Goal: Transaction & Acquisition: Book appointment/travel/reservation

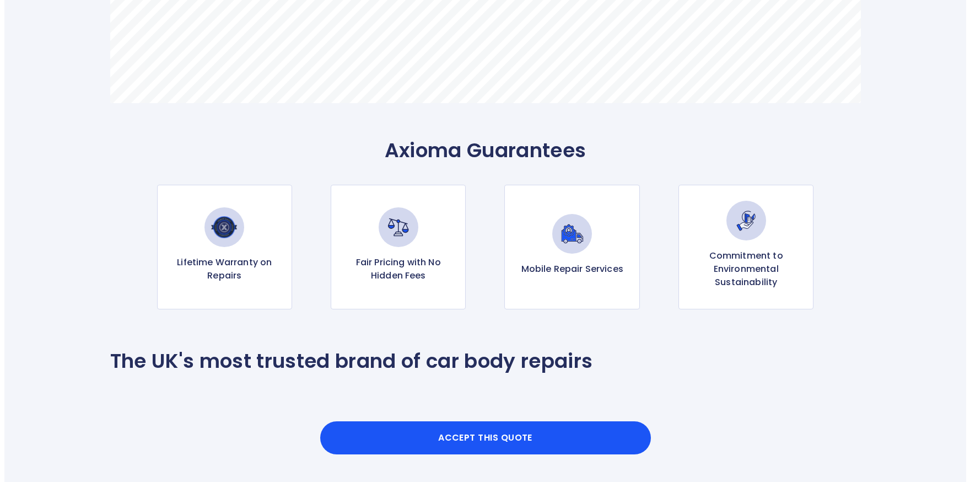
scroll to position [992, 0]
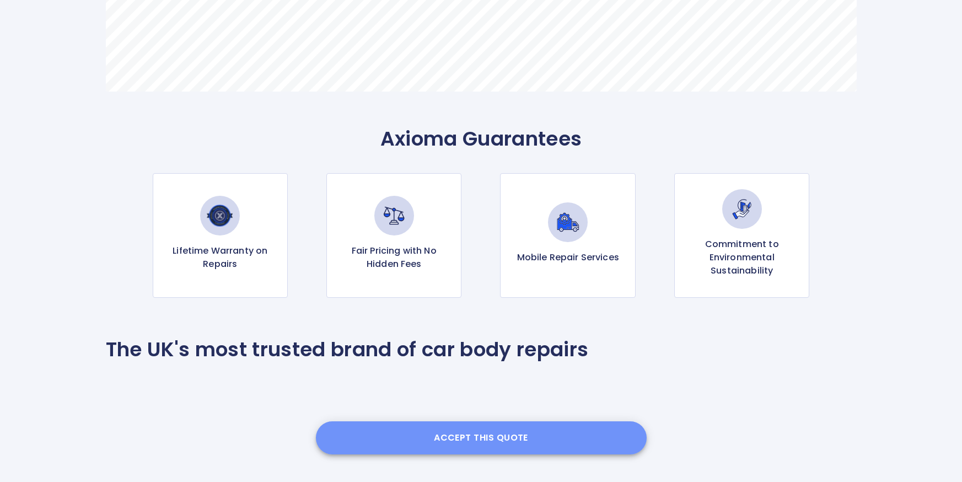
click at [478, 435] on button "Accept this Quote" at bounding box center [481, 437] width 331 height 33
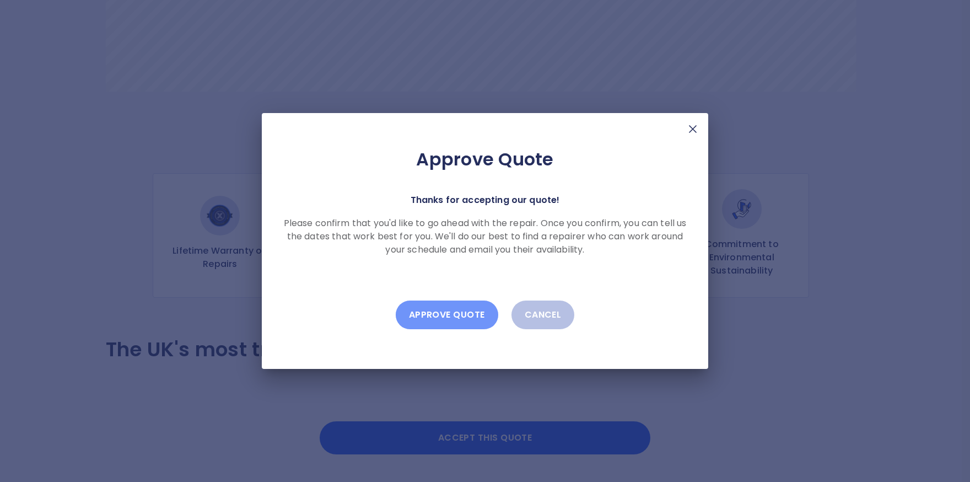
click at [443, 314] on button "Approve Quote" at bounding box center [447, 314] width 103 height 29
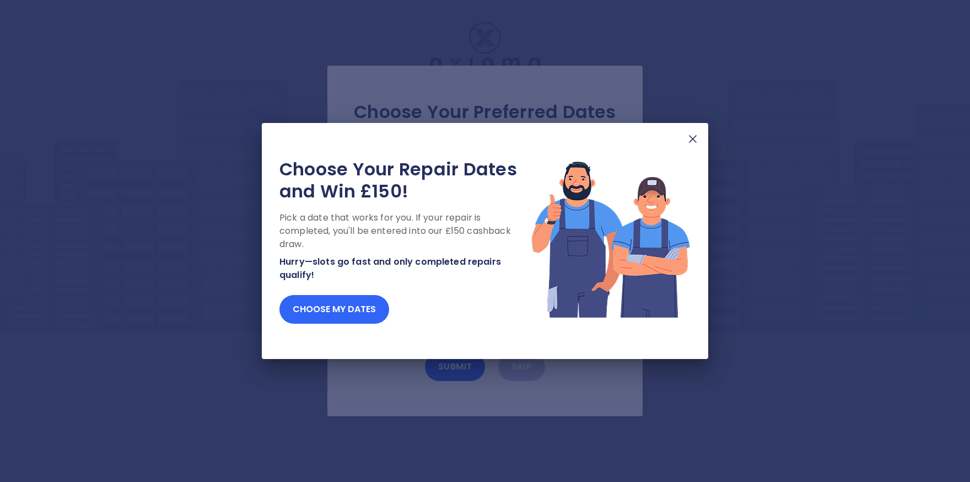
click at [345, 310] on button "Choose my dates" at bounding box center [335, 309] width 110 height 29
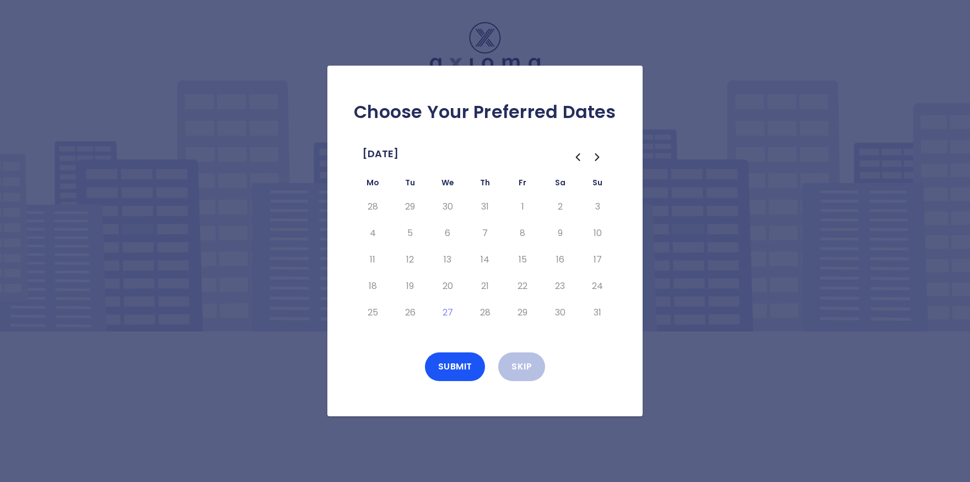
click at [598, 157] on icon "Go to the Next Month" at bounding box center [596, 157] width 3 height 7
click at [486, 207] on button "4" at bounding box center [485, 207] width 20 height 18
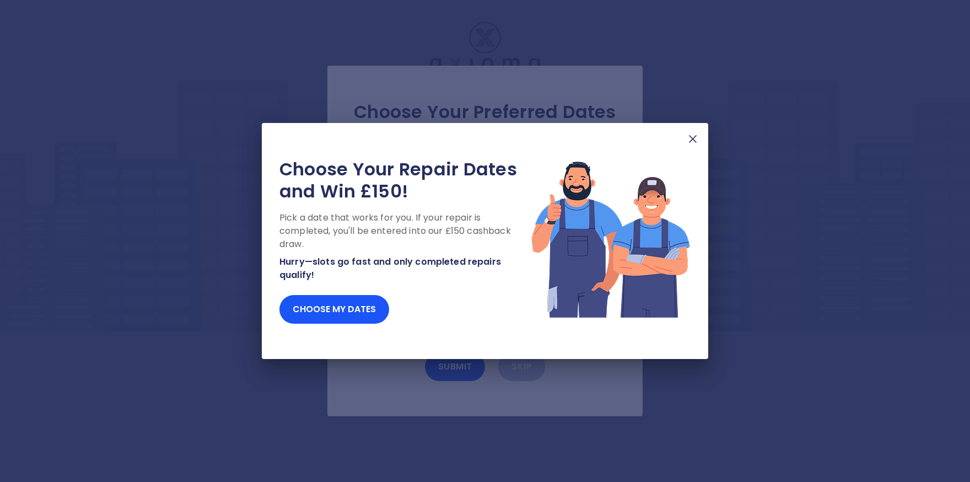
click at [692, 138] on img at bounding box center [692, 138] width 13 height 13
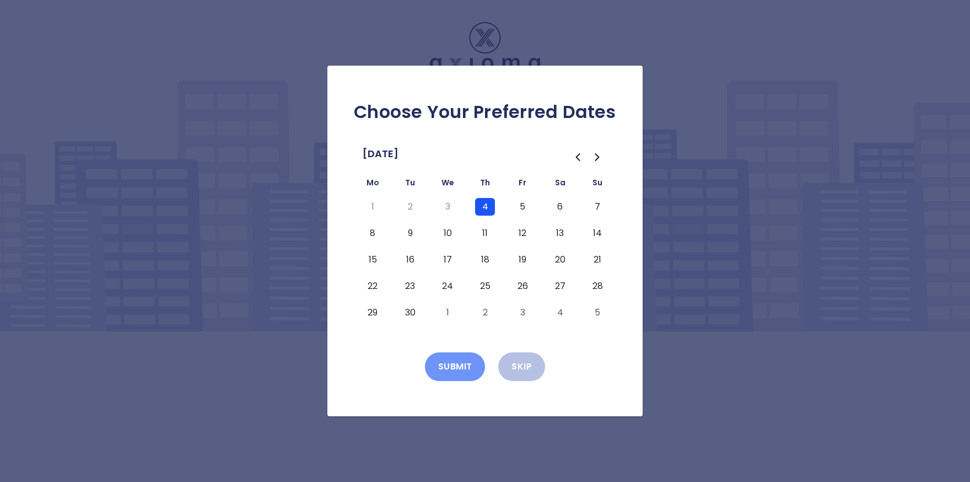
click at [460, 361] on button "Submit" at bounding box center [455, 366] width 61 height 29
